Goal: Complete application form

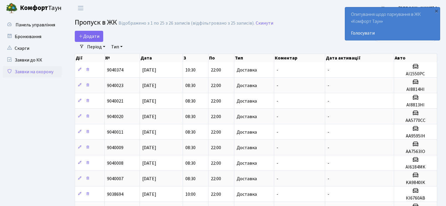
select select "25"
click at [99, 38] on span "Додати" at bounding box center [89, 36] width 21 height 6
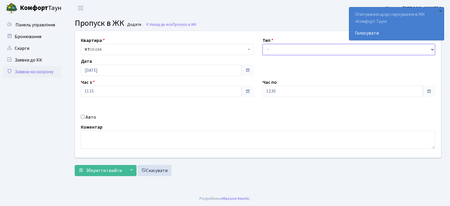
drag, startPoint x: 432, startPoint y: 50, endPoint x: 427, endPoint y: 50, distance: 5.0
click at [432, 50] on select "- Доставка Таксі Гості Сервіс" at bounding box center [349, 49] width 173 height 11
select select "1"
click at [263, 44] on select "- Доставка Таксі Гості Сервіс" at bounding box center [349, 49] width 173 height 11
click at [83, 117] on input "Авто" at bounding box center [83, 117] width 4 height 4
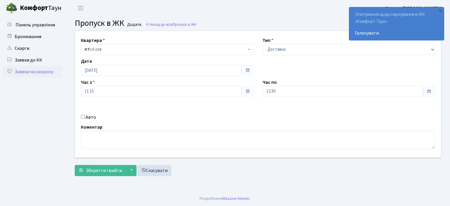
checkbox input "true"
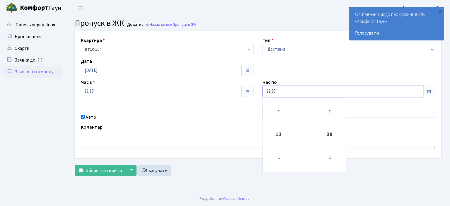
drag, startPoint x: 298, startPoint y: 91, endPoint x: 133, endPoint y: 112, distance: 165.6
click at [138, 117] on div "Квартира <b>КТ</b>&nbsp;&nbsp;&nbsp;&nbsp;10-164 КТ 10-164 Тип - Доставка Таксі…" at bounding box center [258, 94] width 375 height 127
type input "22:00"
click at [232, 126] on div "Коментар" at bounding box center [258, 136] width 363 height 25
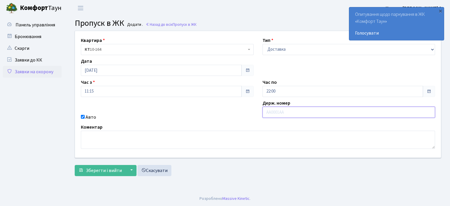
click at [270, 113] on input "text" at bounding box center [349, 112] width 173 height 11
type input "AA9702TH"
click at [88, 172] on span "Зберегти і вийти" at bounding box center [104, 170] width 36 height 6
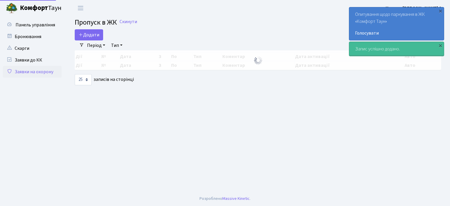
select select "25"
